Goal: Book appointment/travel/reservation

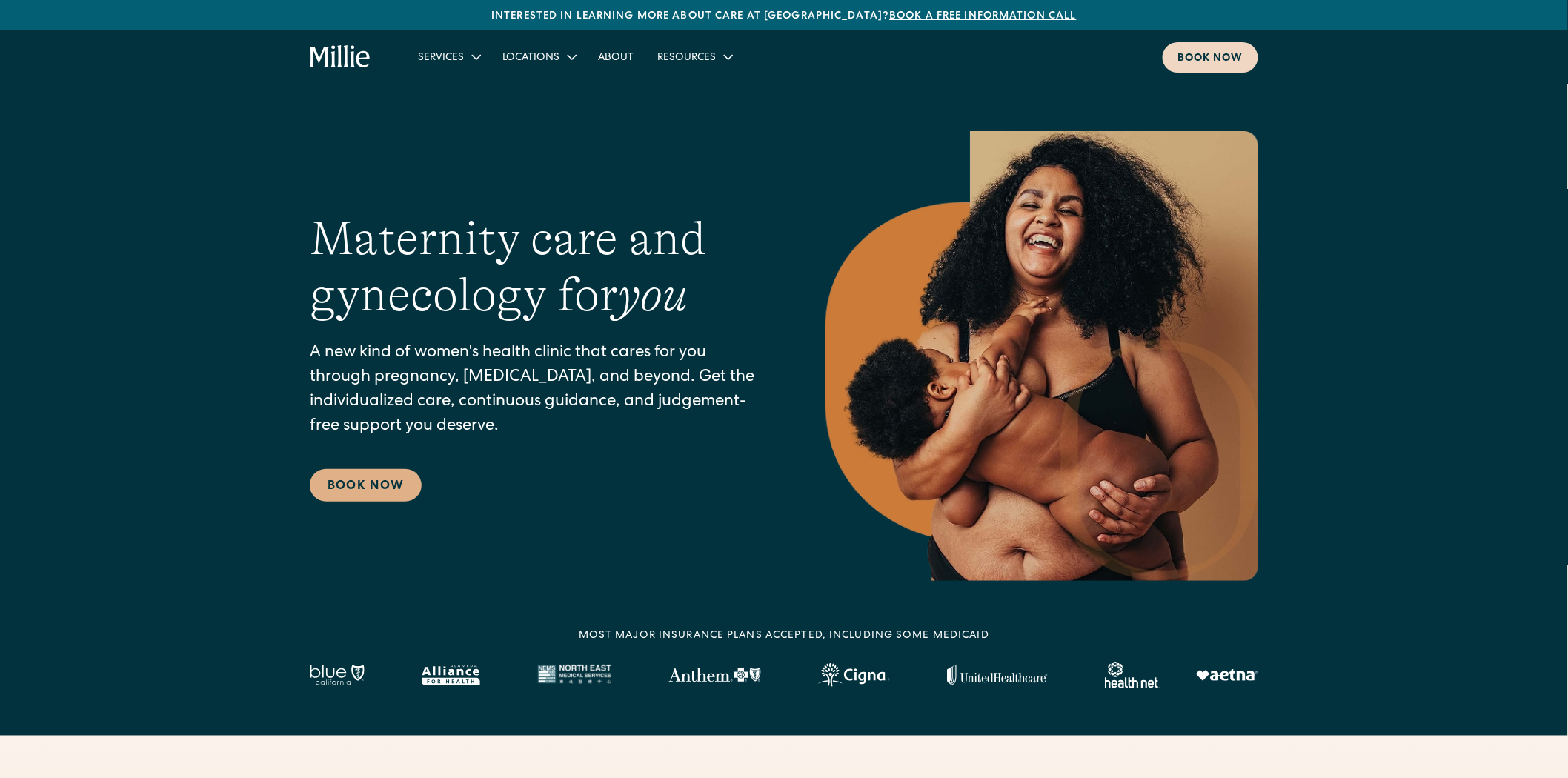
click at [1226, 59] on div "Book now" at bounding box center [1210, 59] width 66 height 15
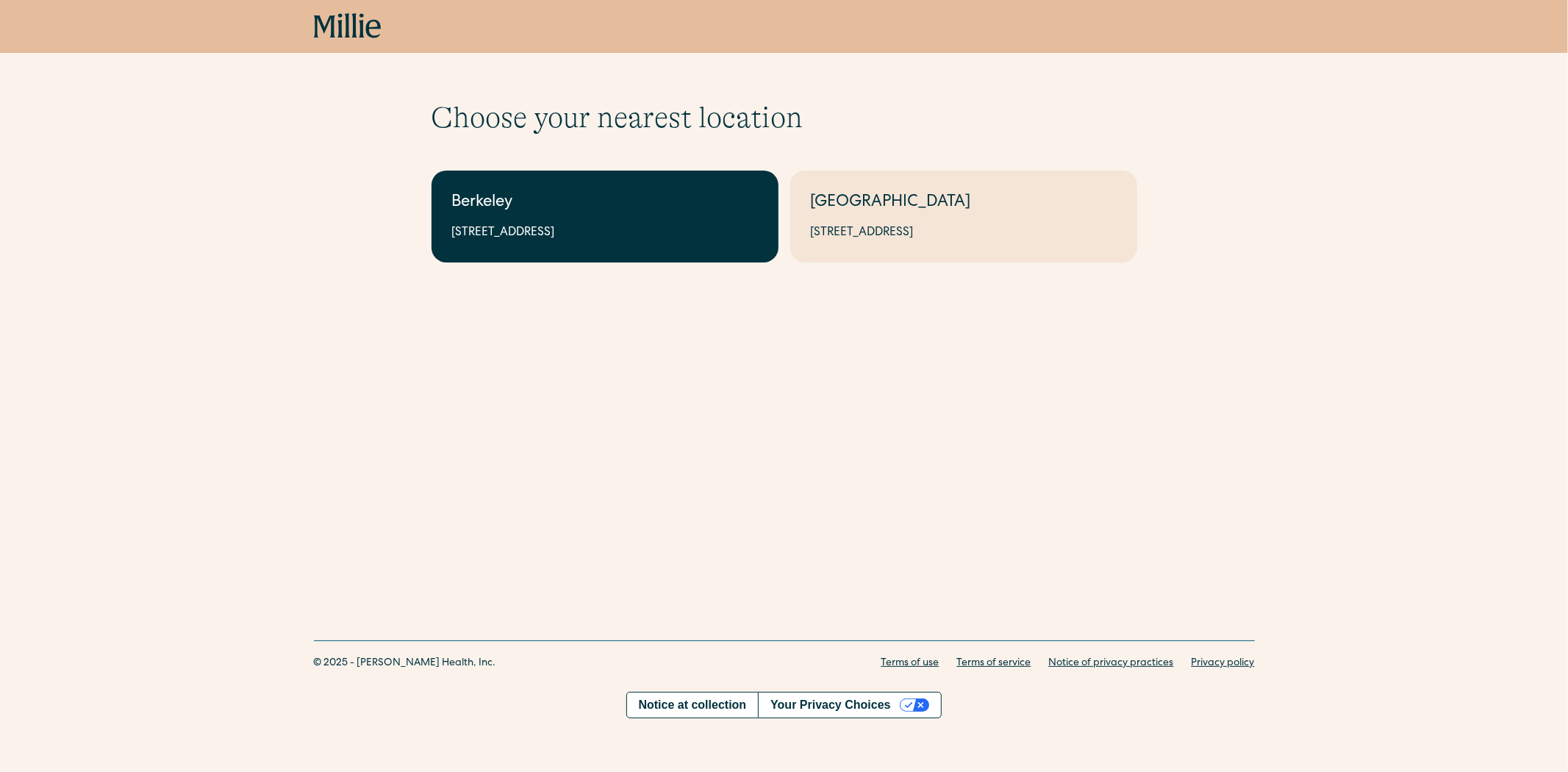
click at [664, 210] on div "Berkeley" at bounding box center [605, 204] width 306 height 24
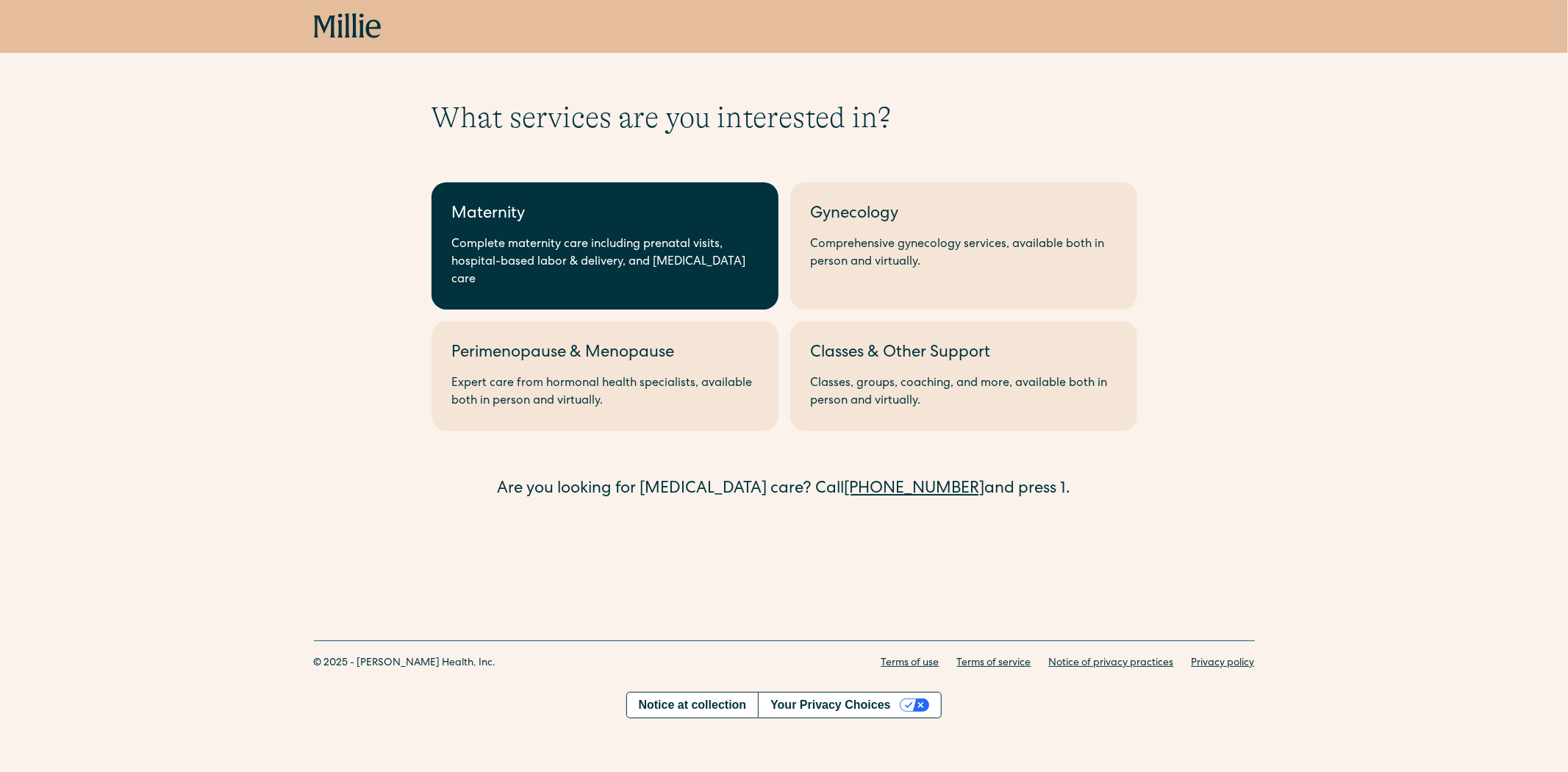
click at [671, 250] on div "Complete maternity care including prenatal visits, hospital-based labor & deliv…" at bounding box center [605, 262] width 306 height 53
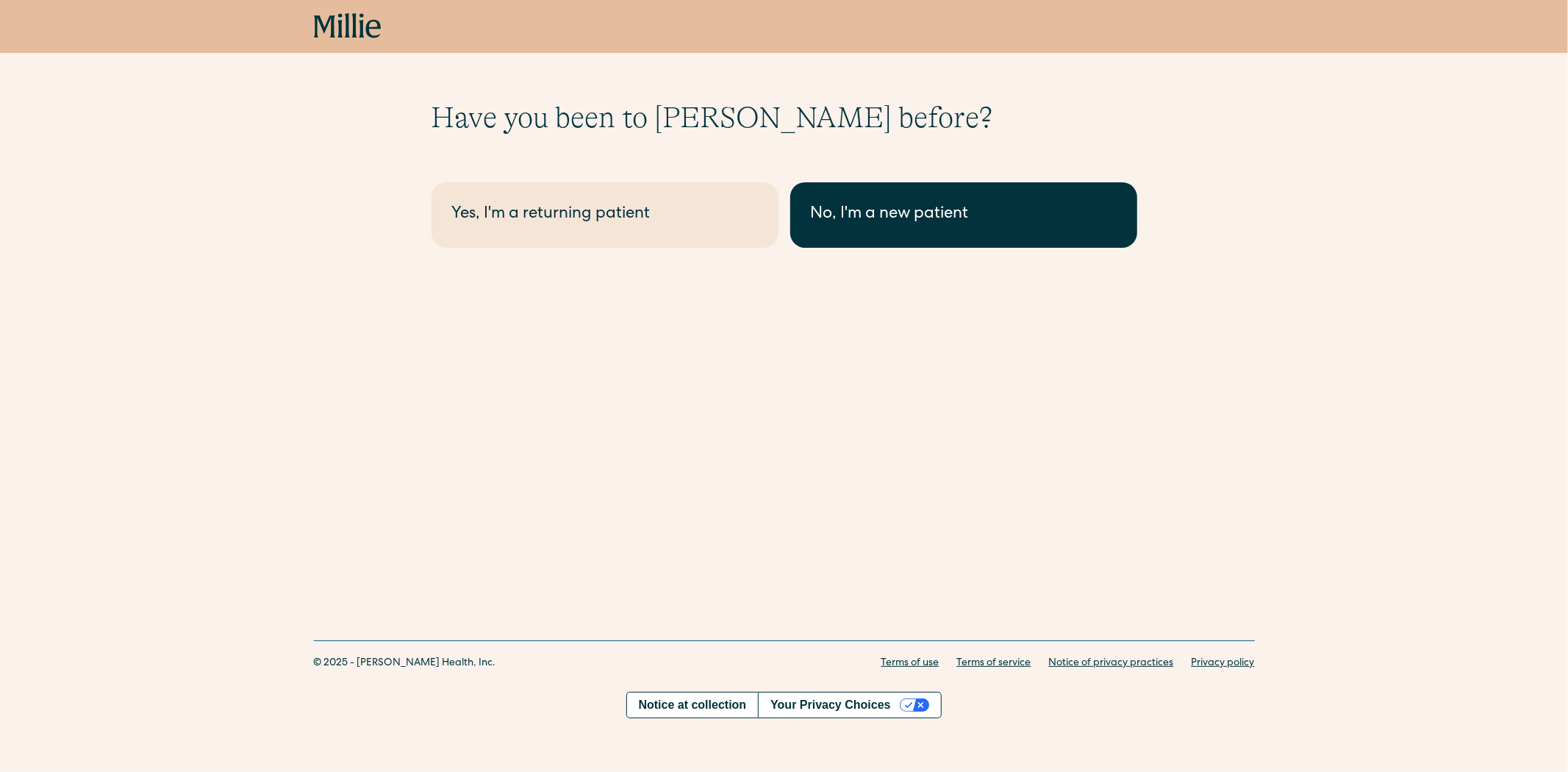
click at [887, 225] on div "No, I'm a new patient" at bounding box center [964, 215] width 306 height 24
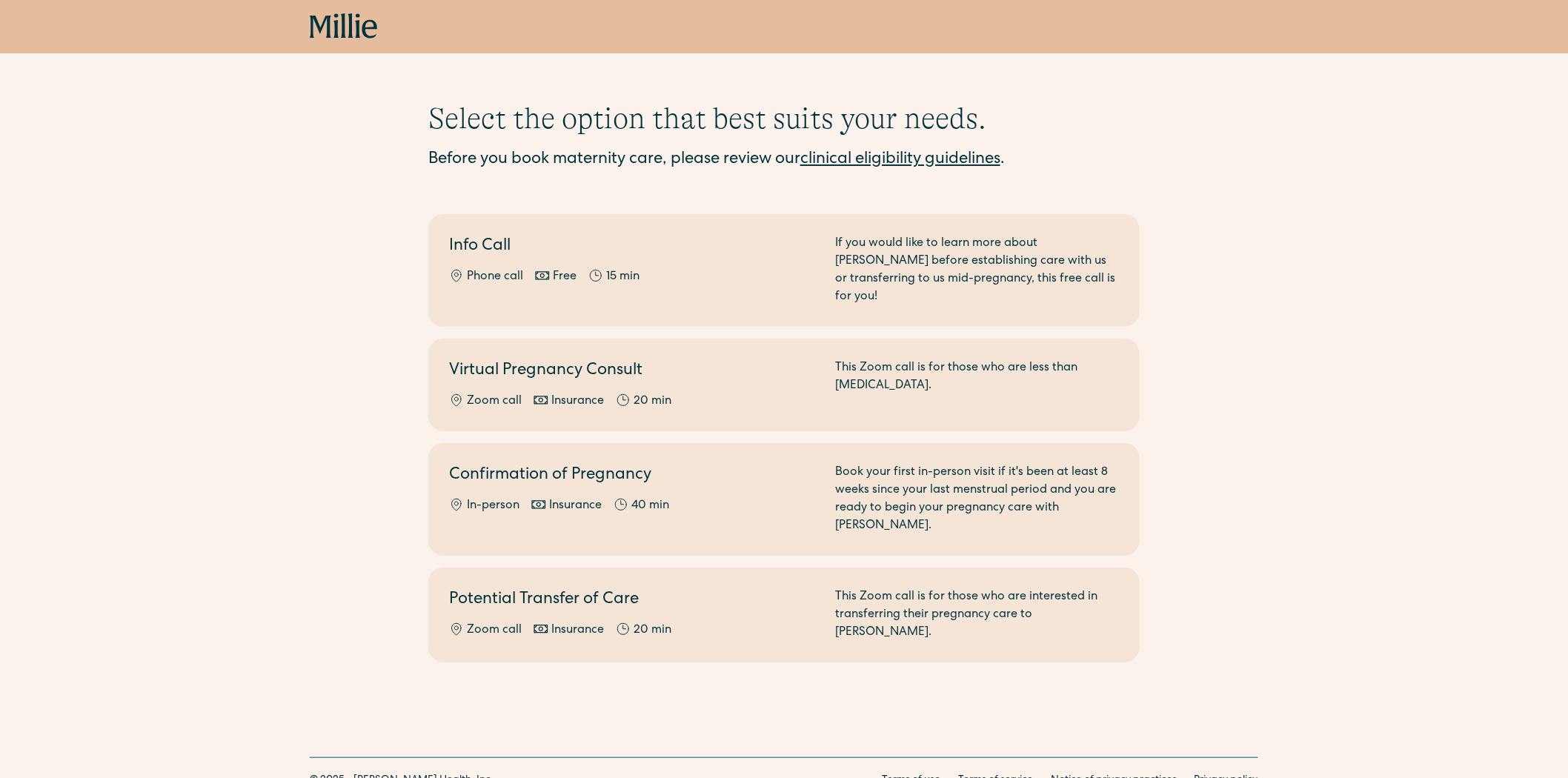
click at [1178, 416] on div "Select the option that best suits your needs. Before you book maternity care, p…" at bounding box center [784, 381] width 1568 height 561
